Goal: Task Accomplishment & Management: Use online tool/utility

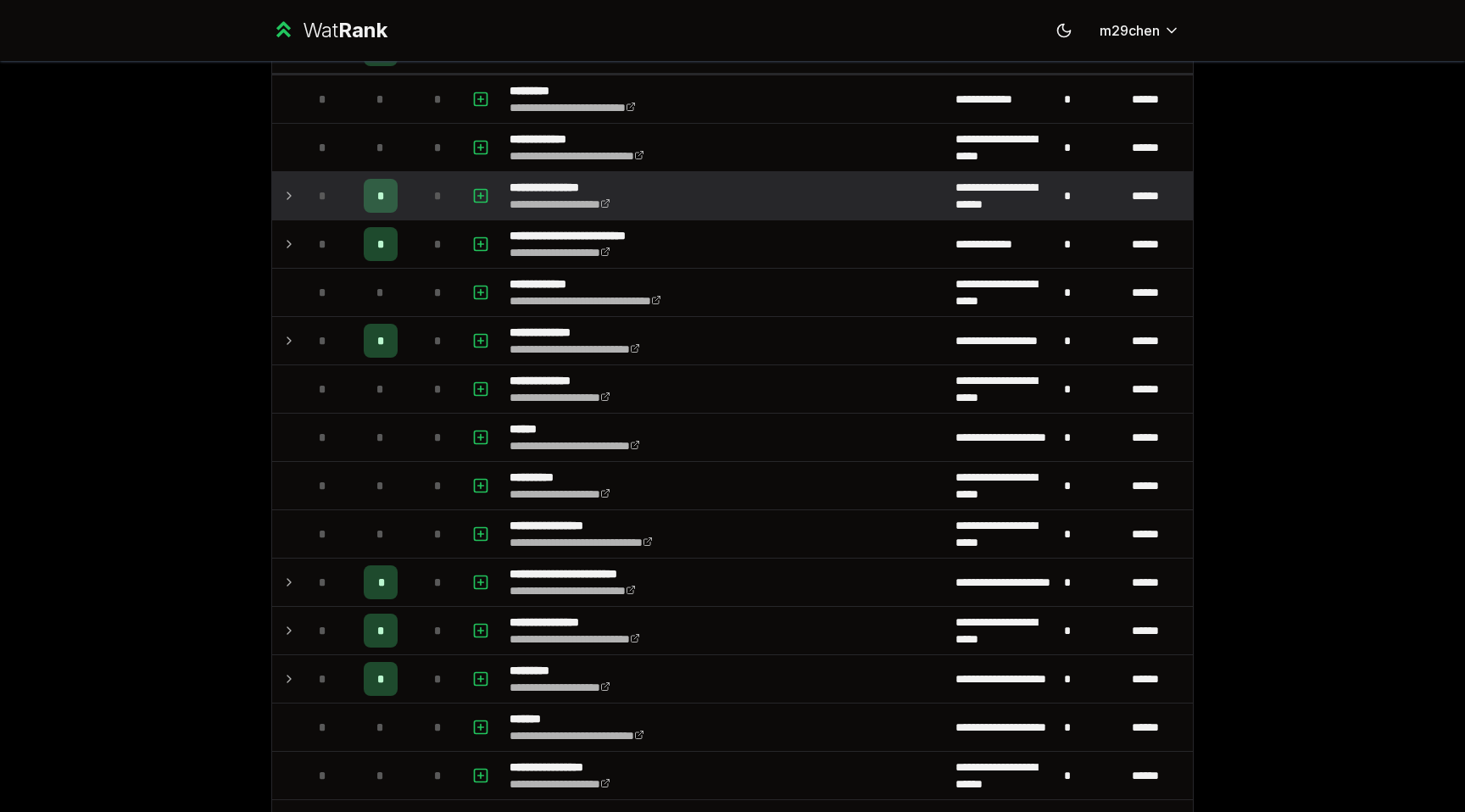
scroll to position [639, 0]
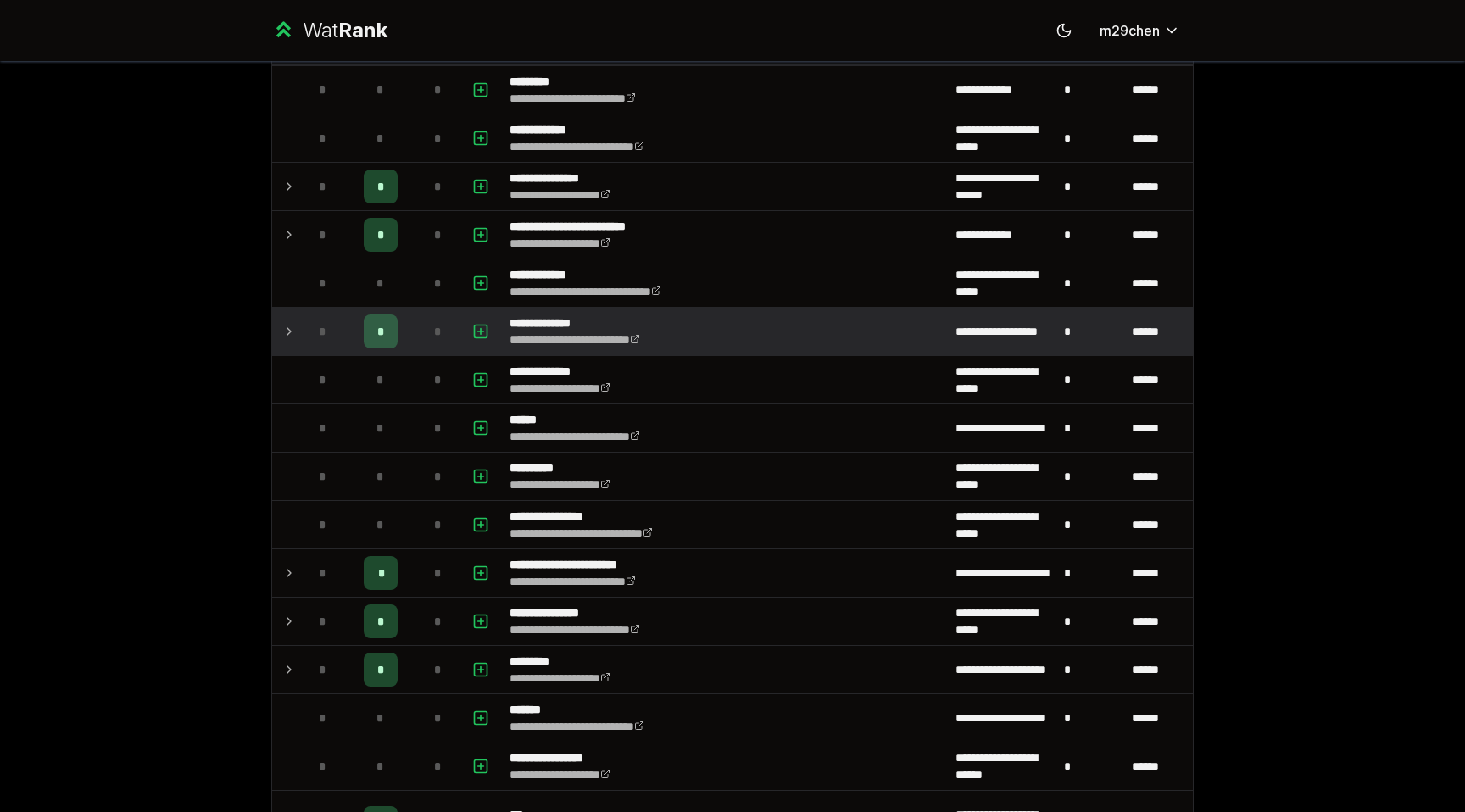
click at [358, 322] on td "*" at bounding box center [380, 332] width 68 height 48
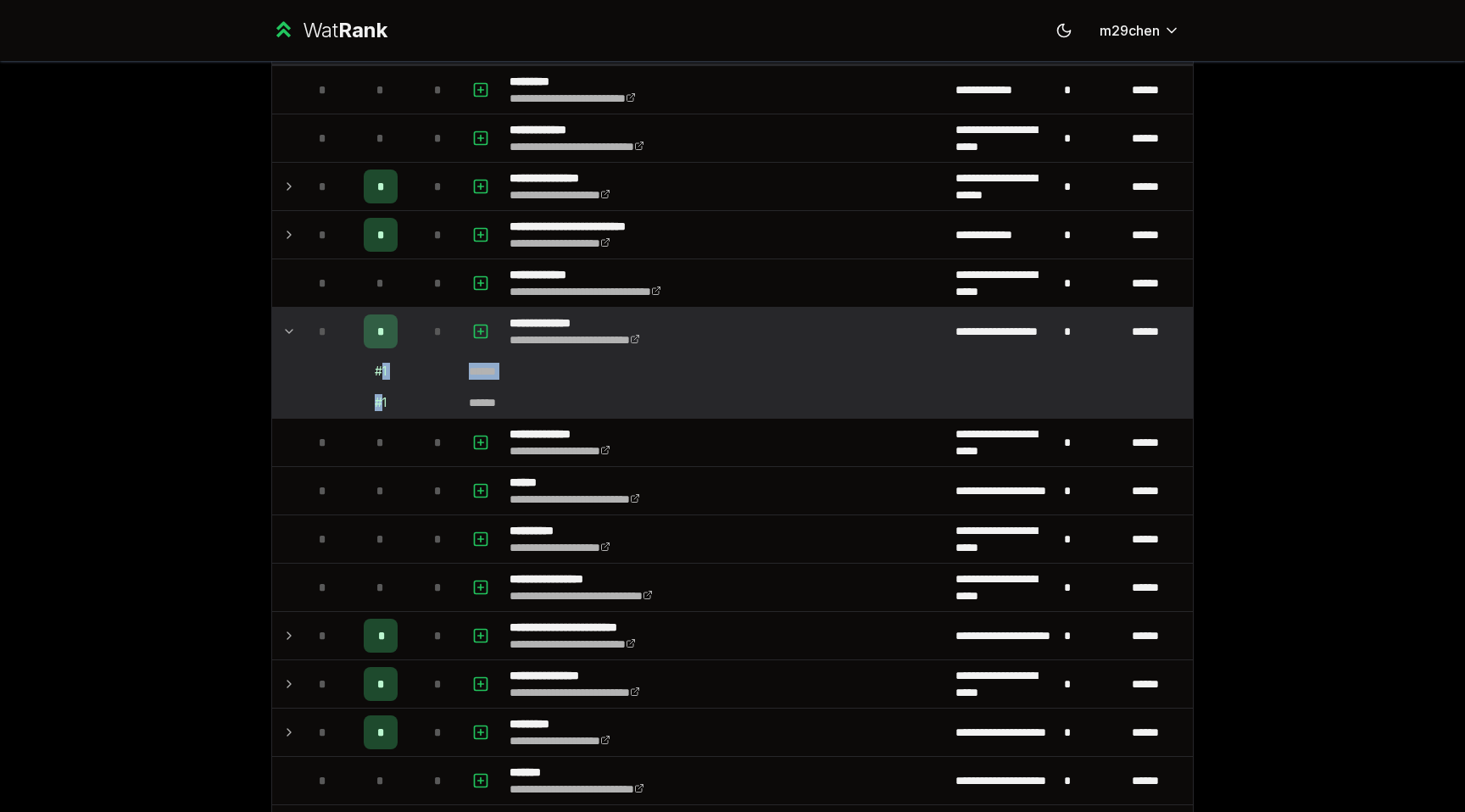
drag, startPoint x: 383, startPoint y: 376, endPoint x: 383, endPoint y: 409, distance: 33.0
click at [383, 409] on div "# 1" at bounding box center [380, 403] width 11 height 17
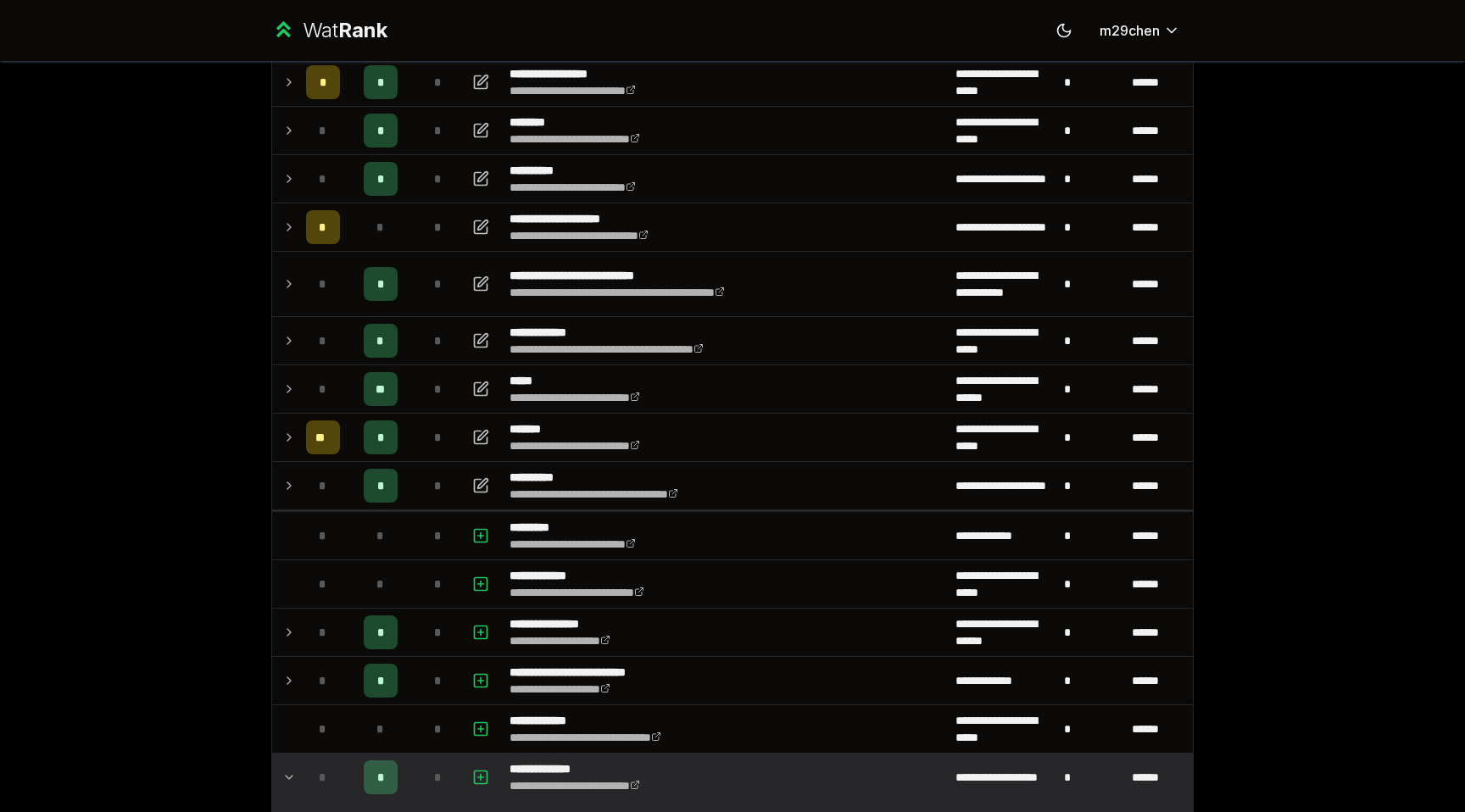
scroll to position [180, 0]
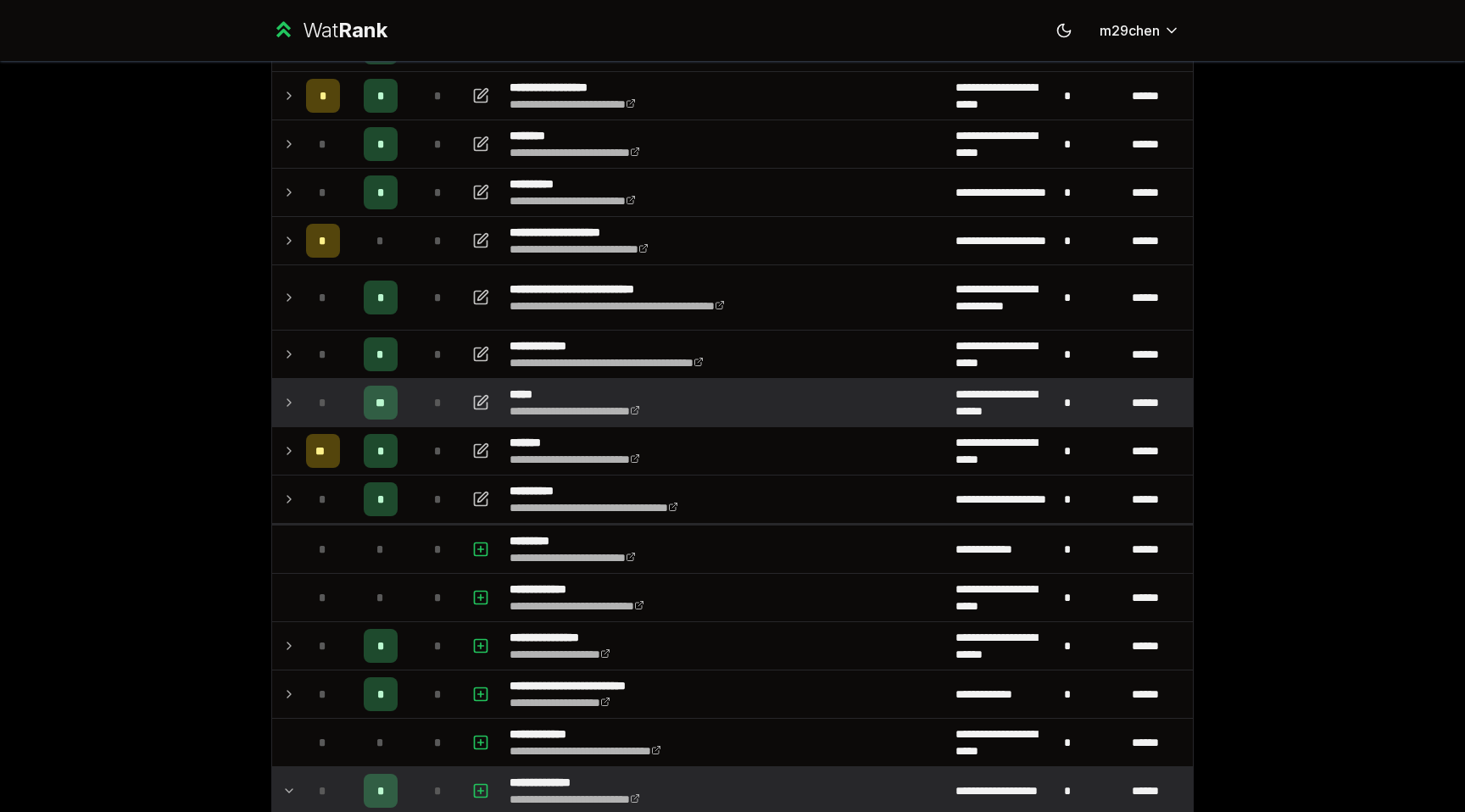
click at [321, 400] on span "*" at bounding box center [322, 403] width 8 height 17
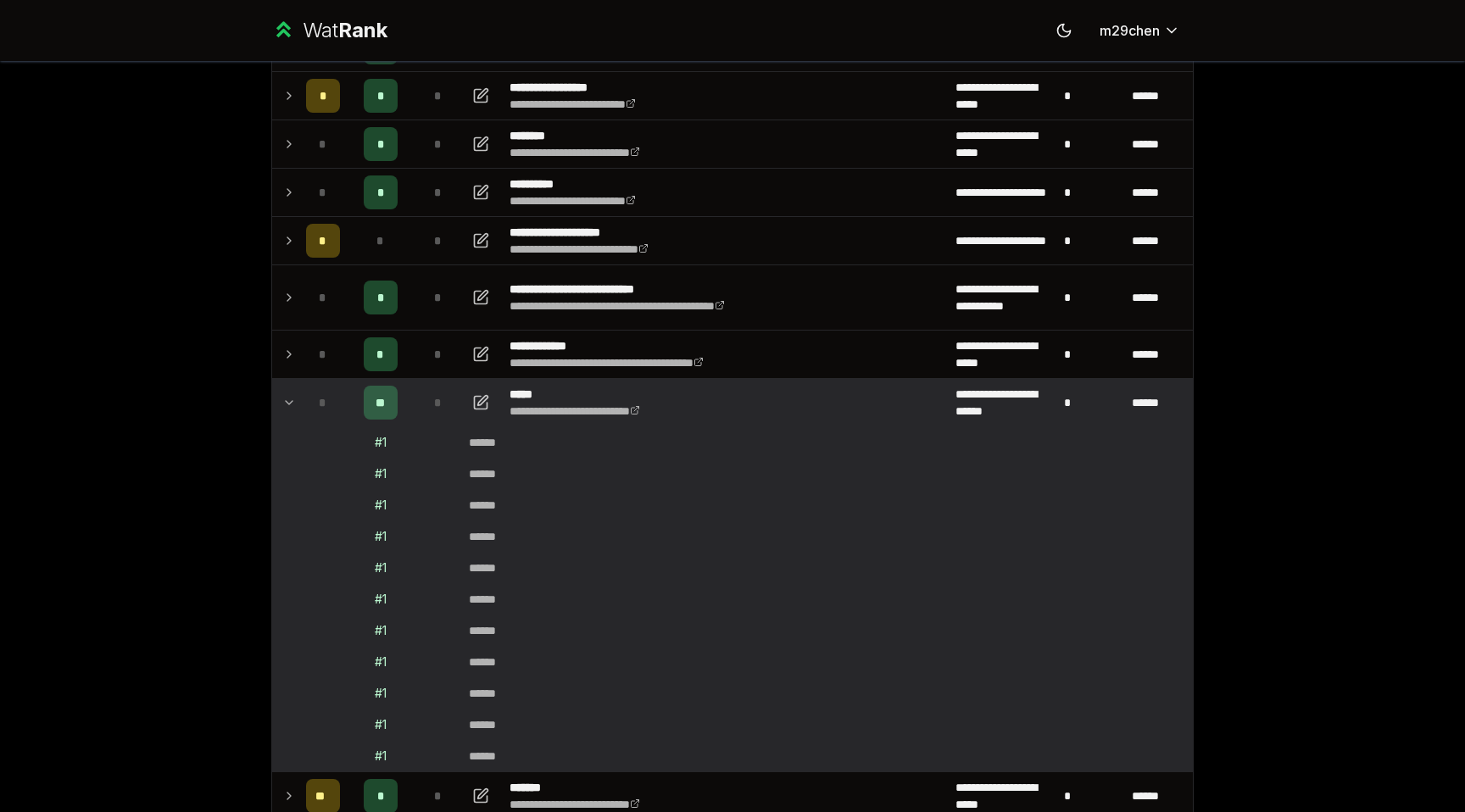
click at [321, 400] on span "*" at bounding box center [322, 403] width 8 height 17
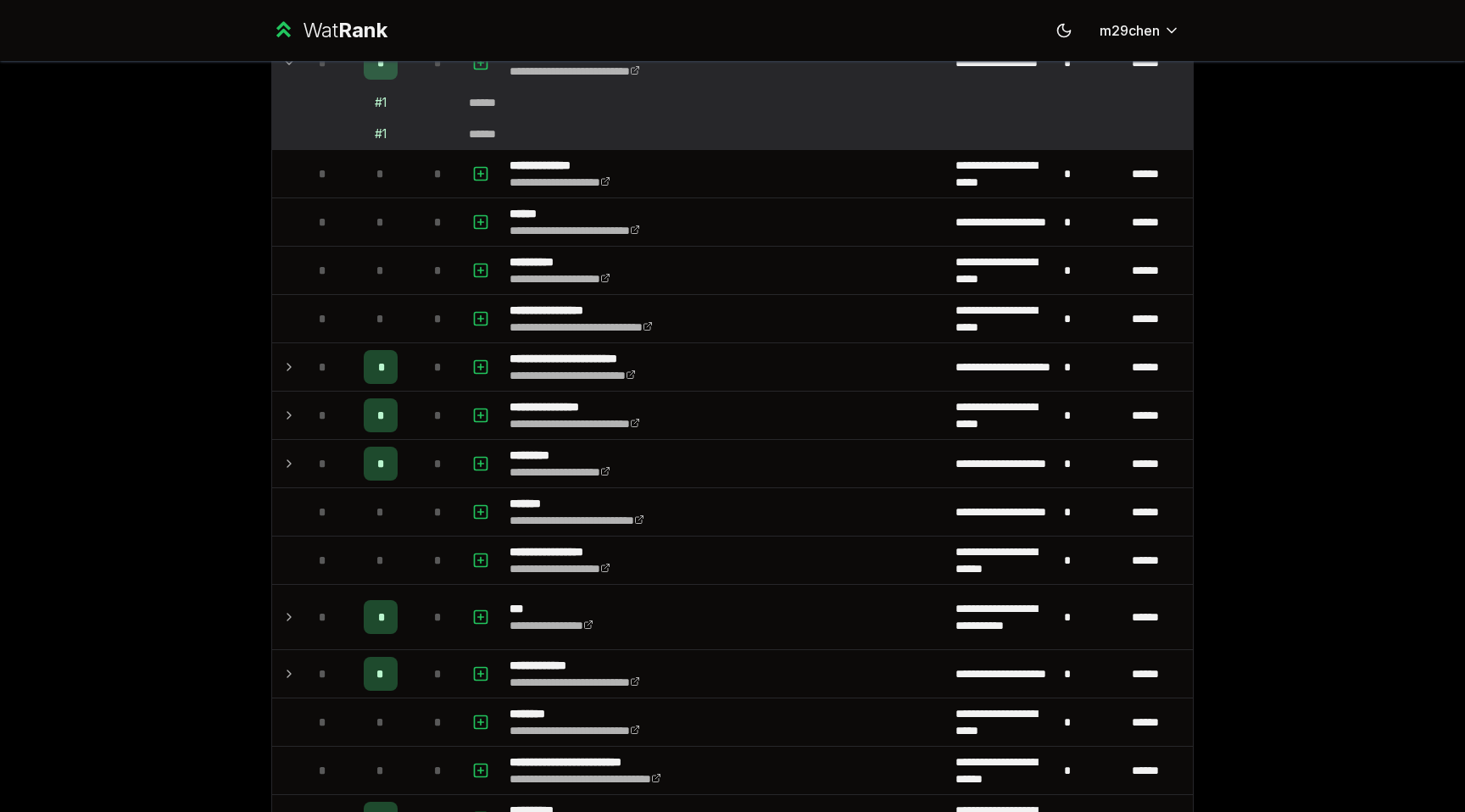
scroll to position [917, 0]
